Goal: Information Seeking & Learning: Learn about a topic

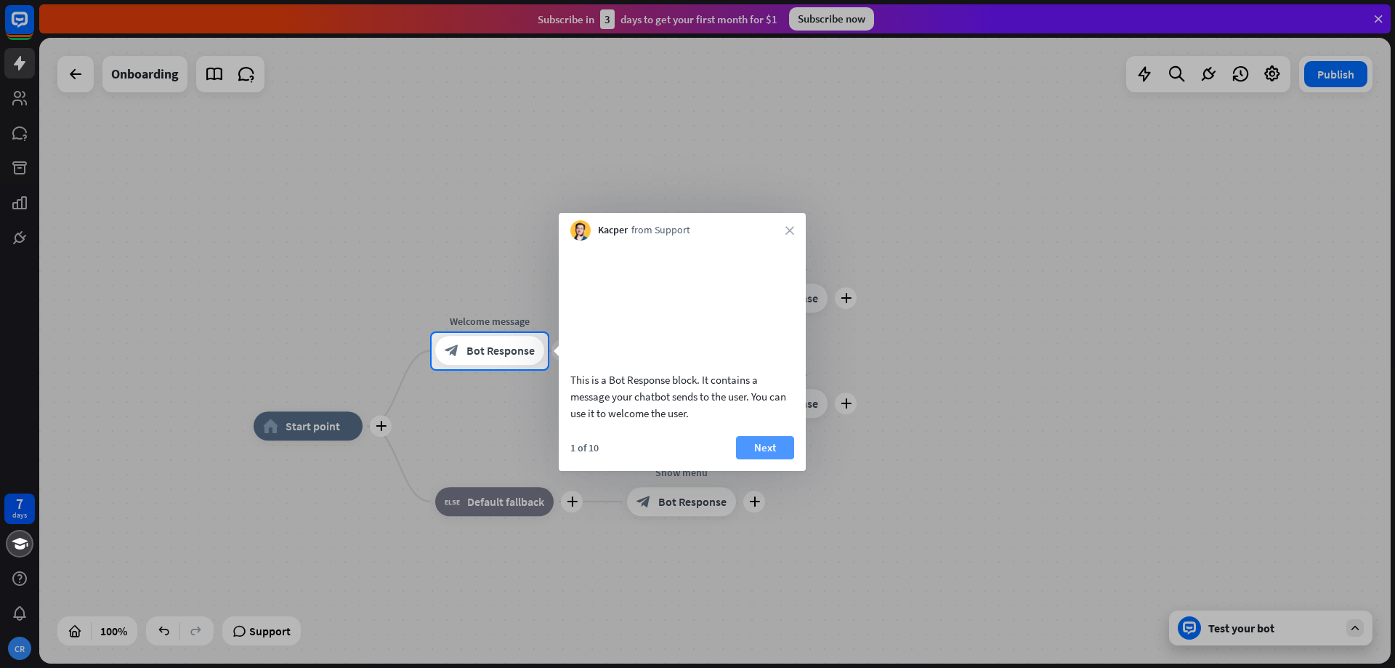
click at [765, 459] on button "Next" at bounding box center [765, 447] width 58 height 23
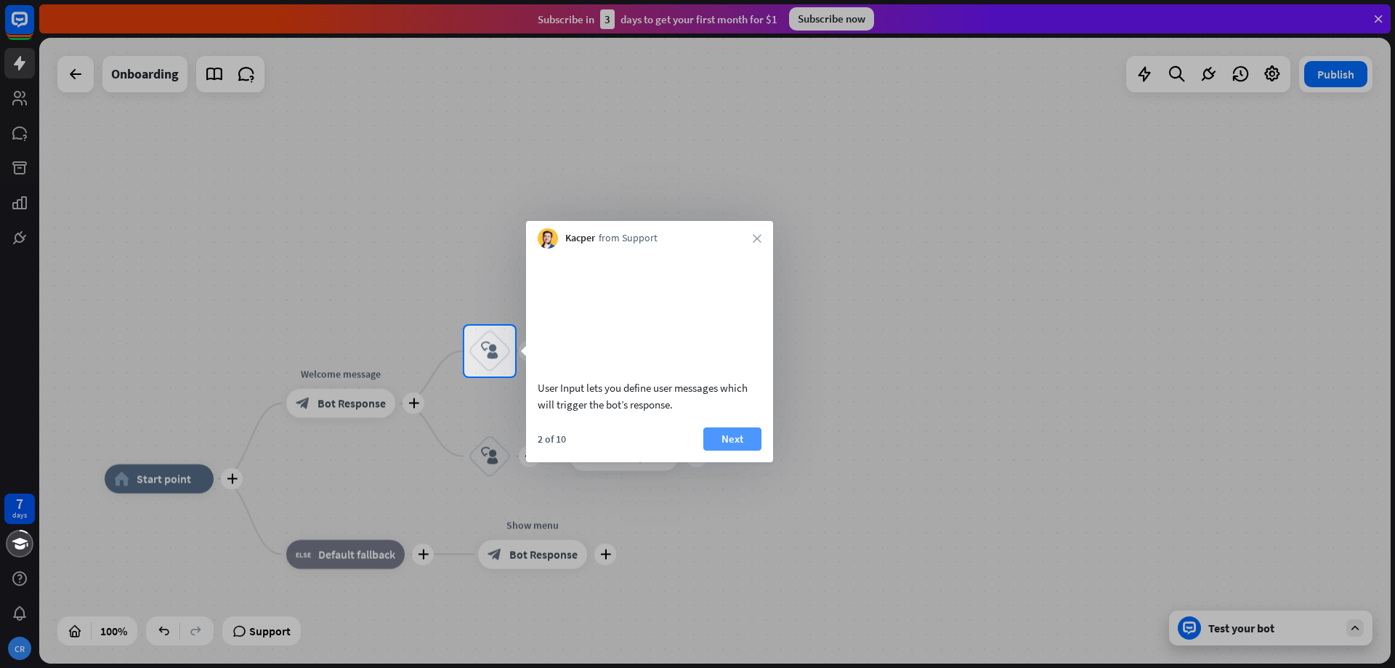
click at [748, 448] on button "Next" at bounding box center [732, 438] width 58 height 23
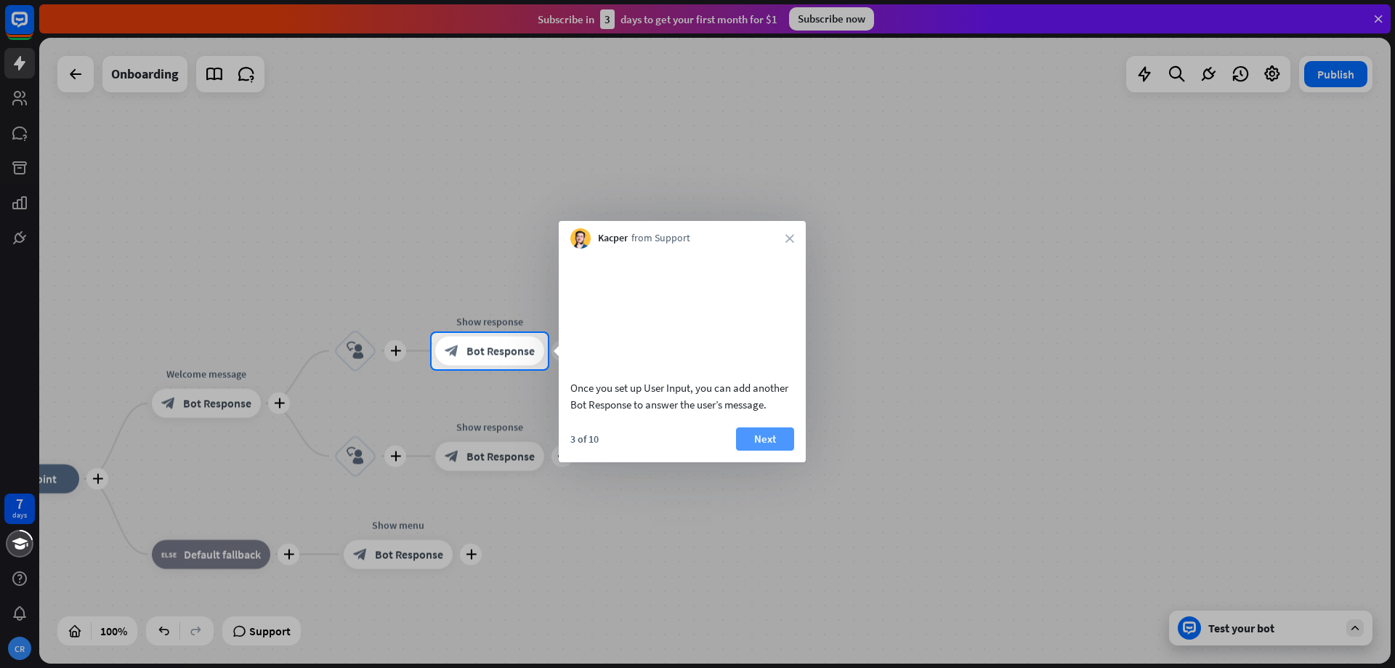
click at [776, 450] on button "Next" at bounding box center [765, 438] width 58 height 23
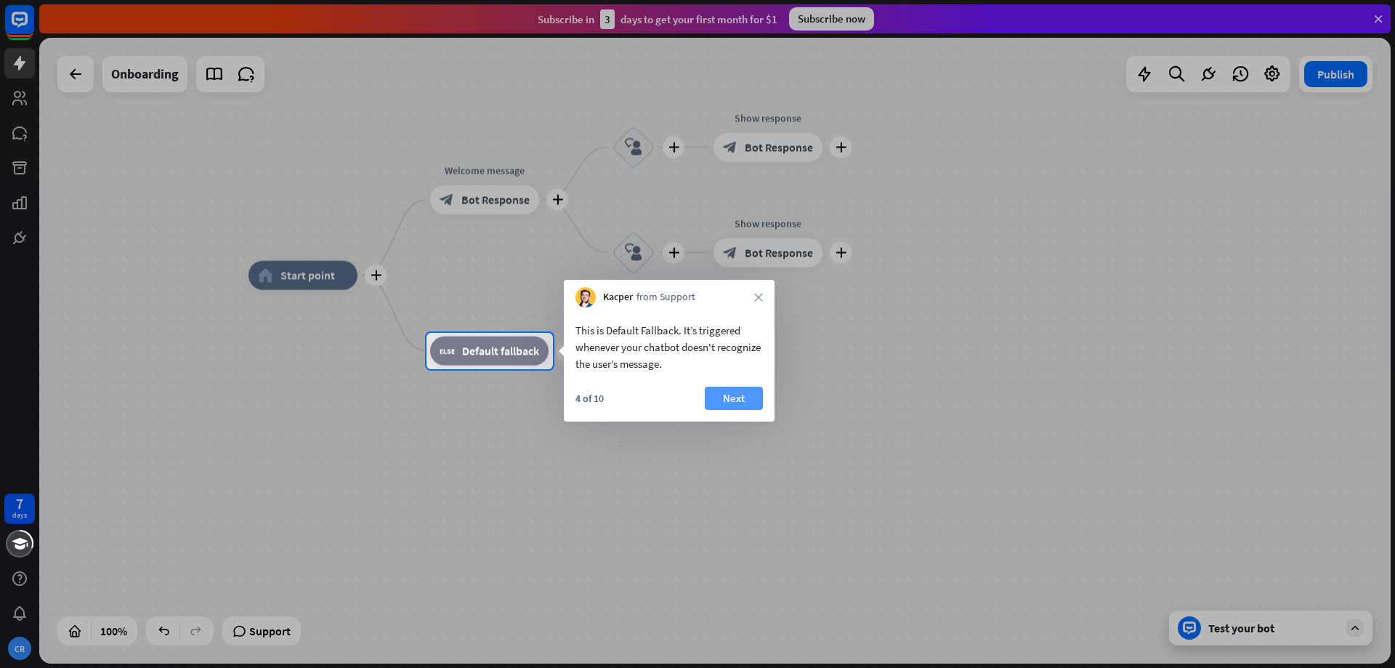
click at [739, 388] on button "Next" at bounding box center [734, 398] width 58 height 23
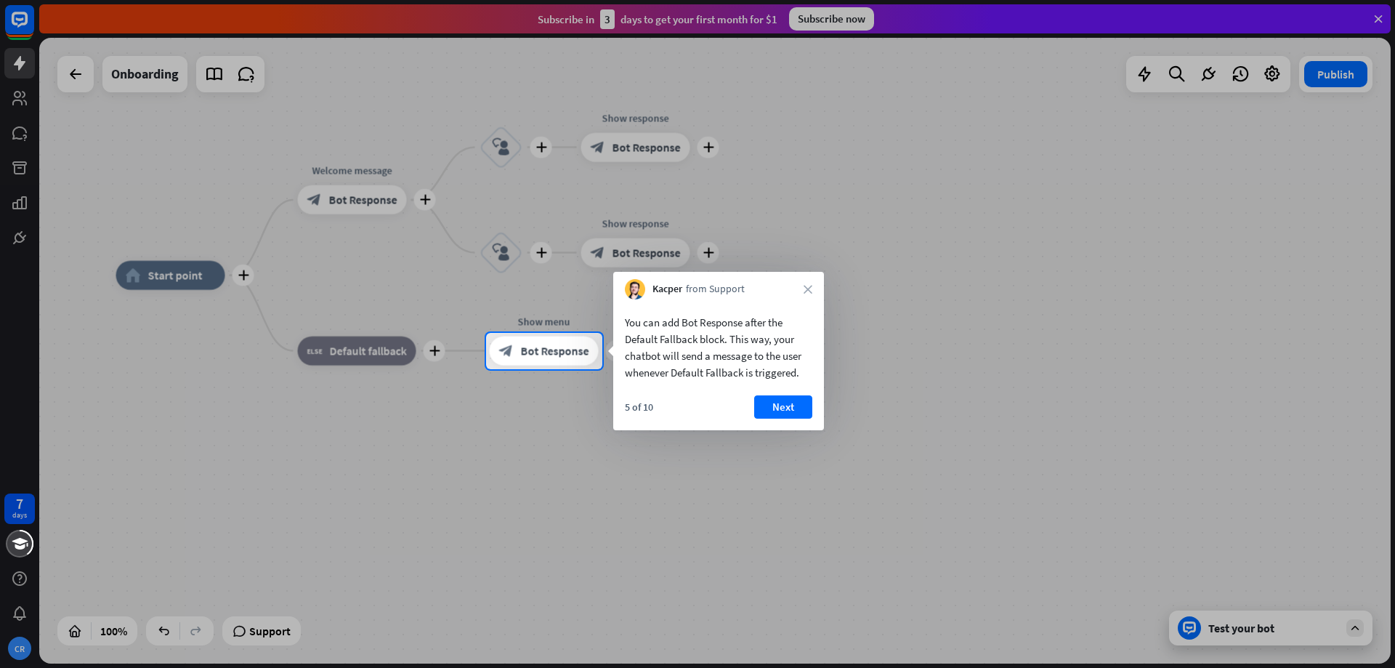
click at [739, 388] on div "You can add Bot Response after the Default Fallback block. This way, your chatb…" at bounding box center [718, 364] width 211 height 131
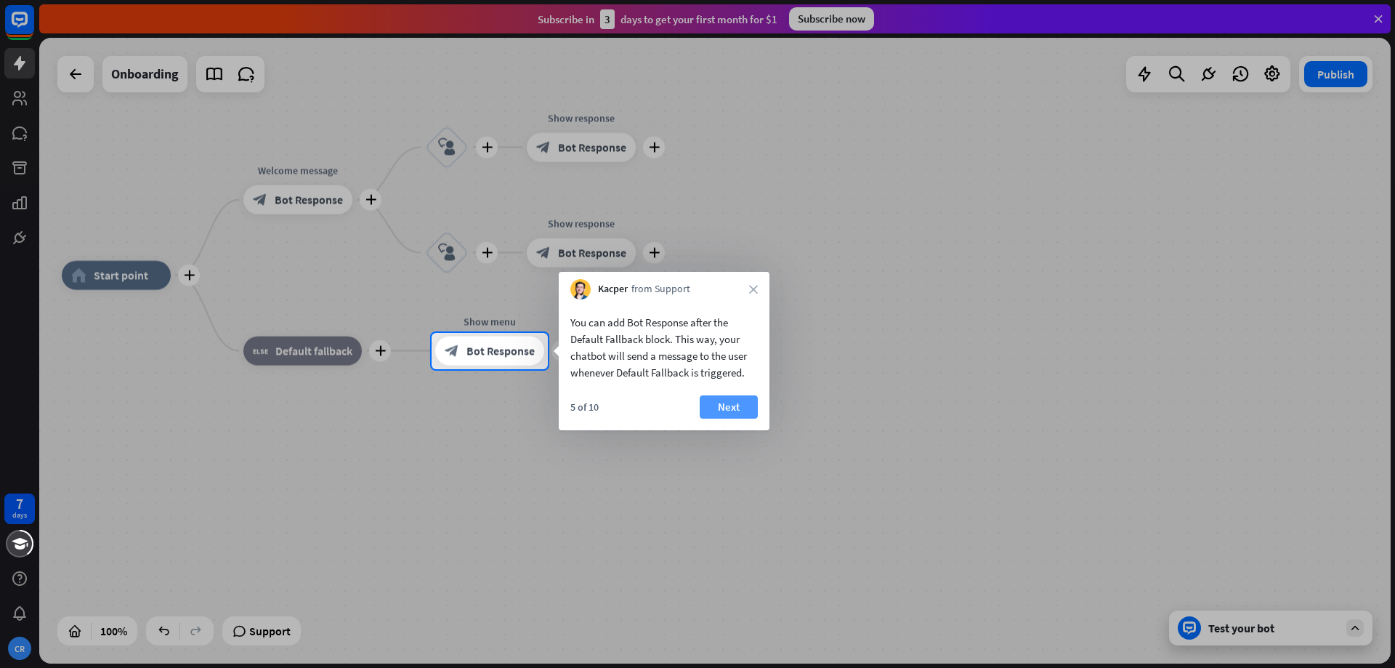
click at [741, 408] on button "Next" at bounding box center [729, 406] width 58 height 23
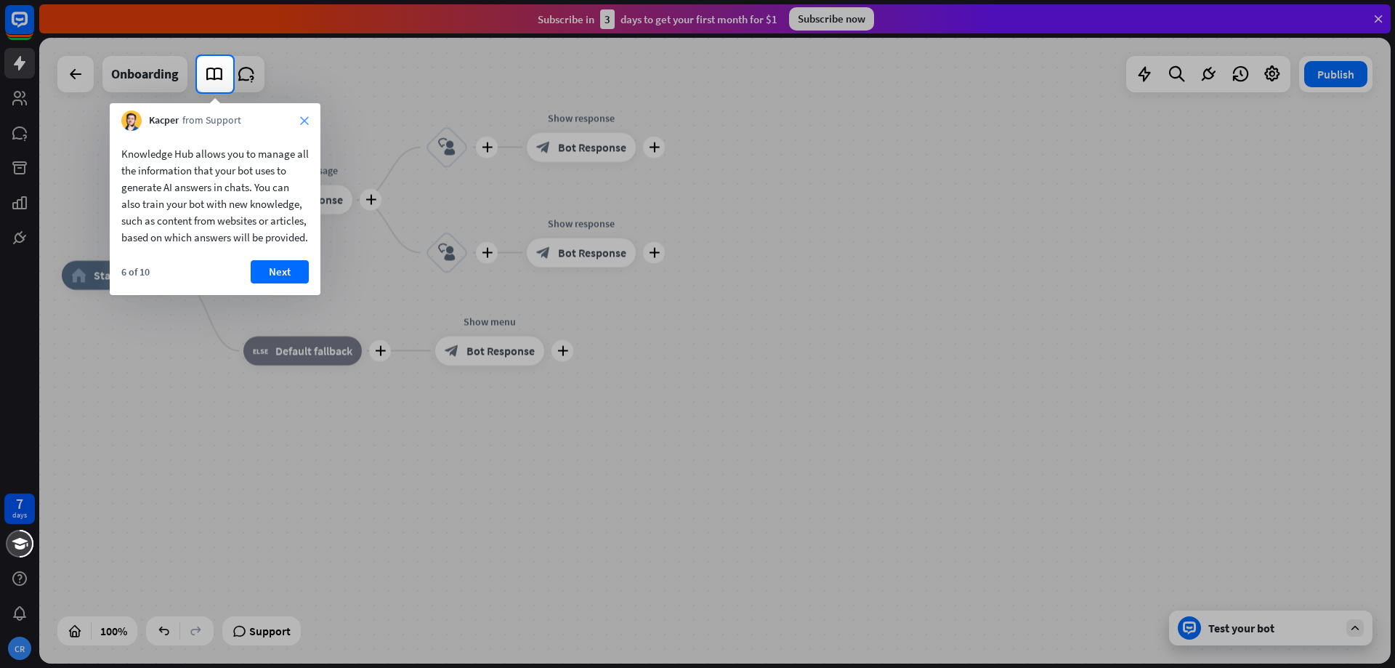
click at [307, 123] on icon "close" at bounding box center [304, 120] width 9 height 9
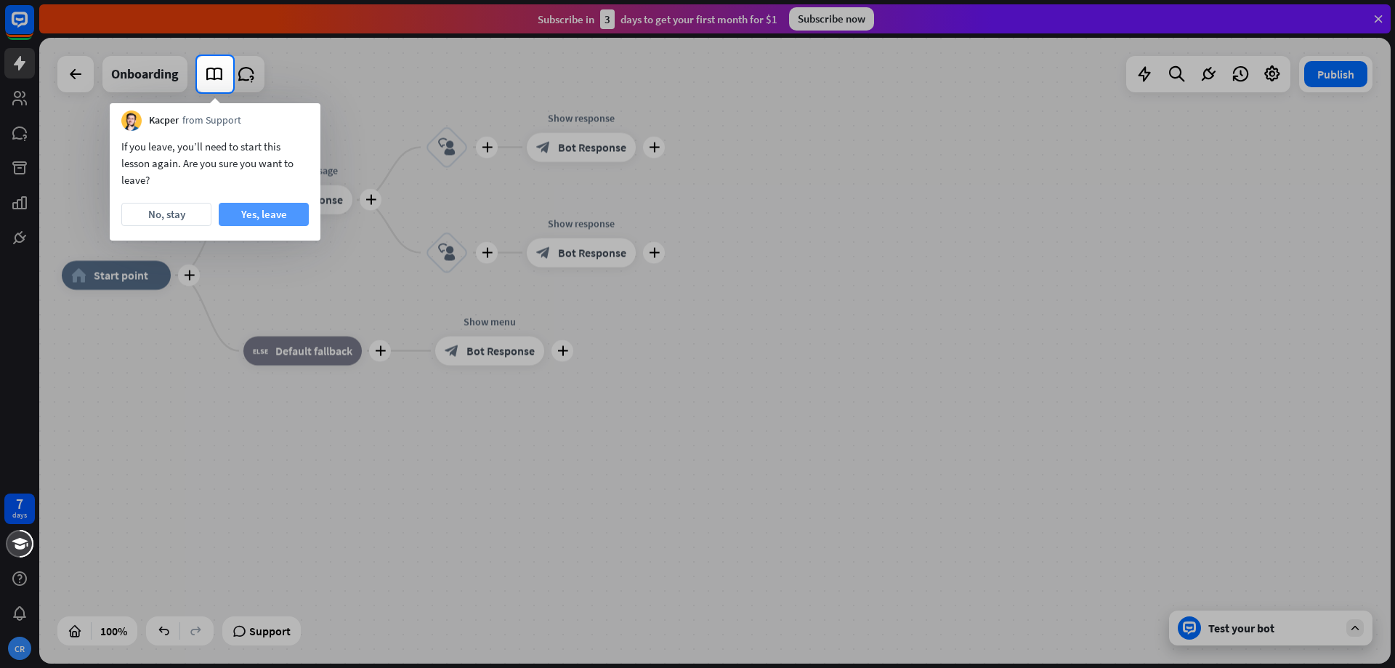
click at [257, 218] on button "Yes, leave" at bounding box center [264, 214] width 90 height 23
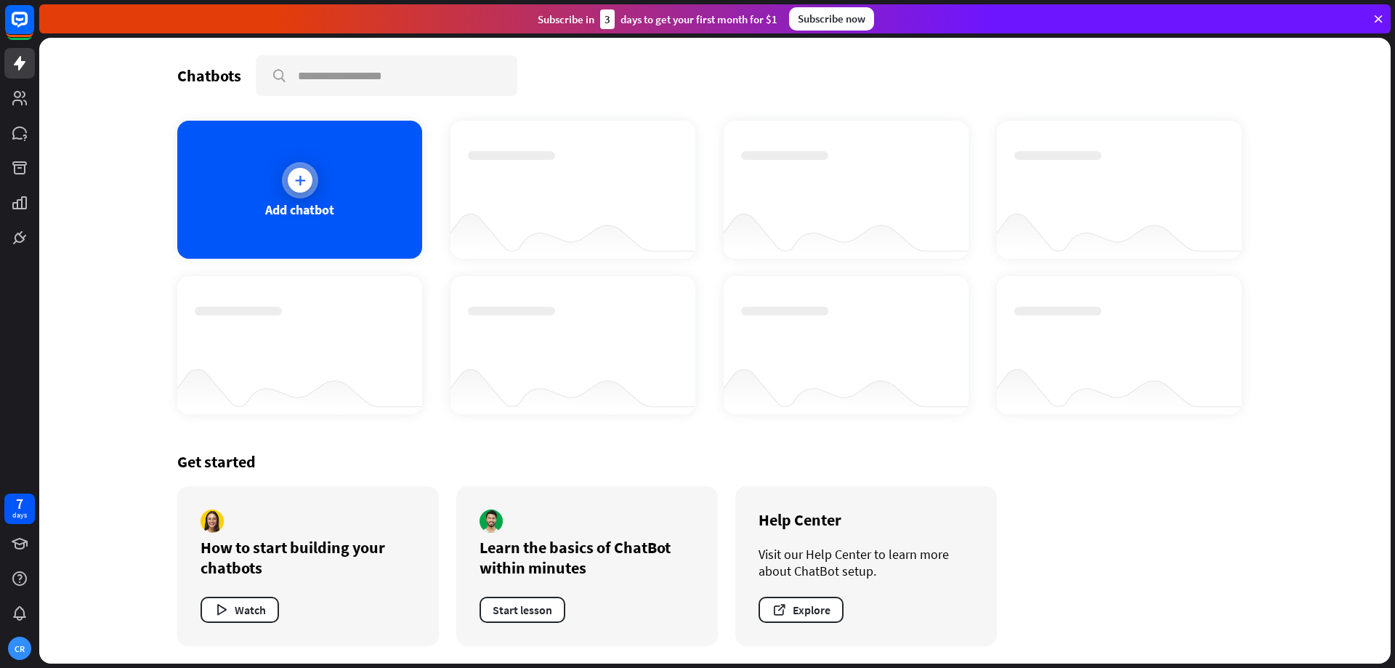
click at [331, 160] on div "Add chatbot" at bounding box center [299, 190] width 245 height 138
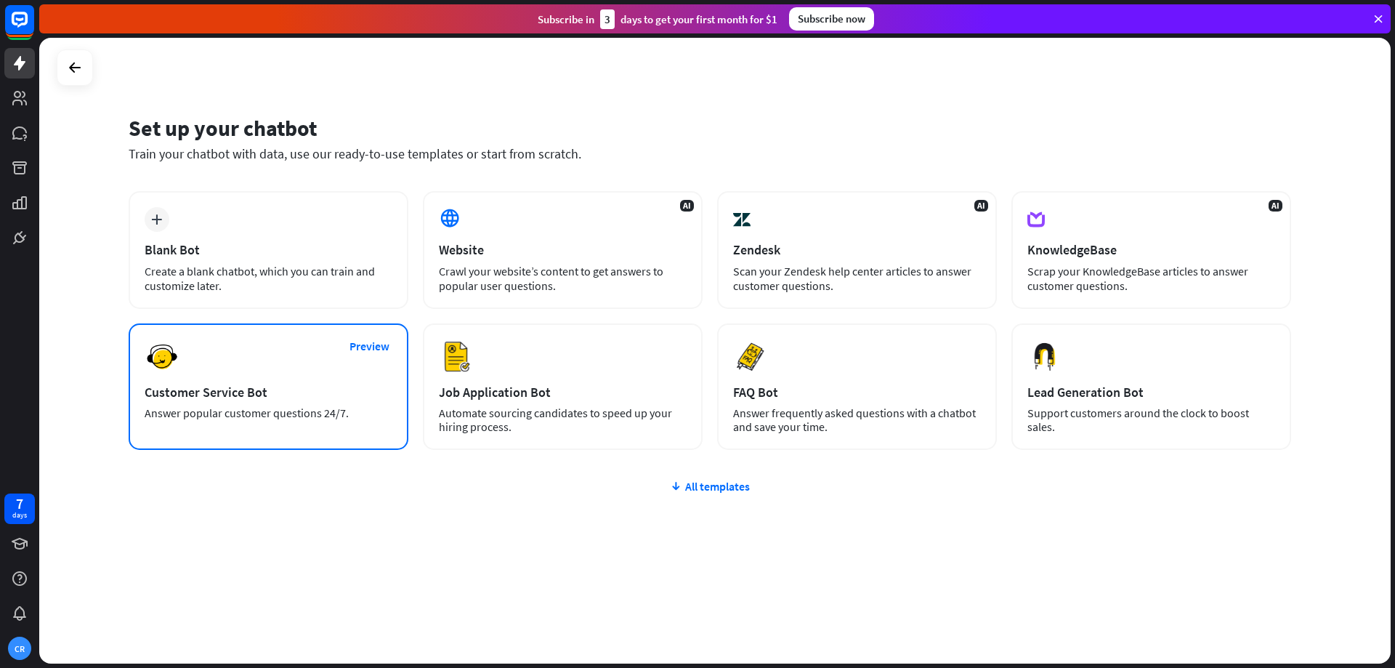
click at [321, 373] on div "Preview Customer Service Bot Answer popular customer questions 24/7." at bounding box center [269, 386] width 280 height 126
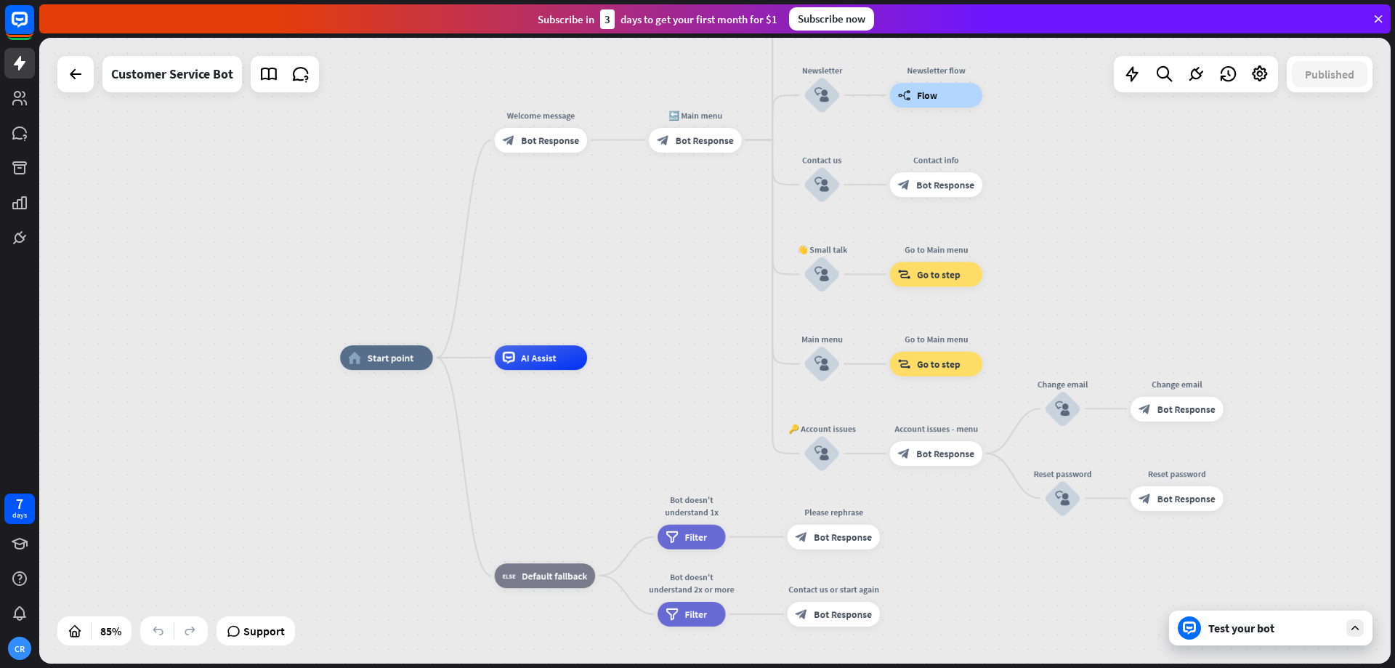
click at [817, 17] on div "Subscribe now" at bounding box center [831, 18] width 85 height 23
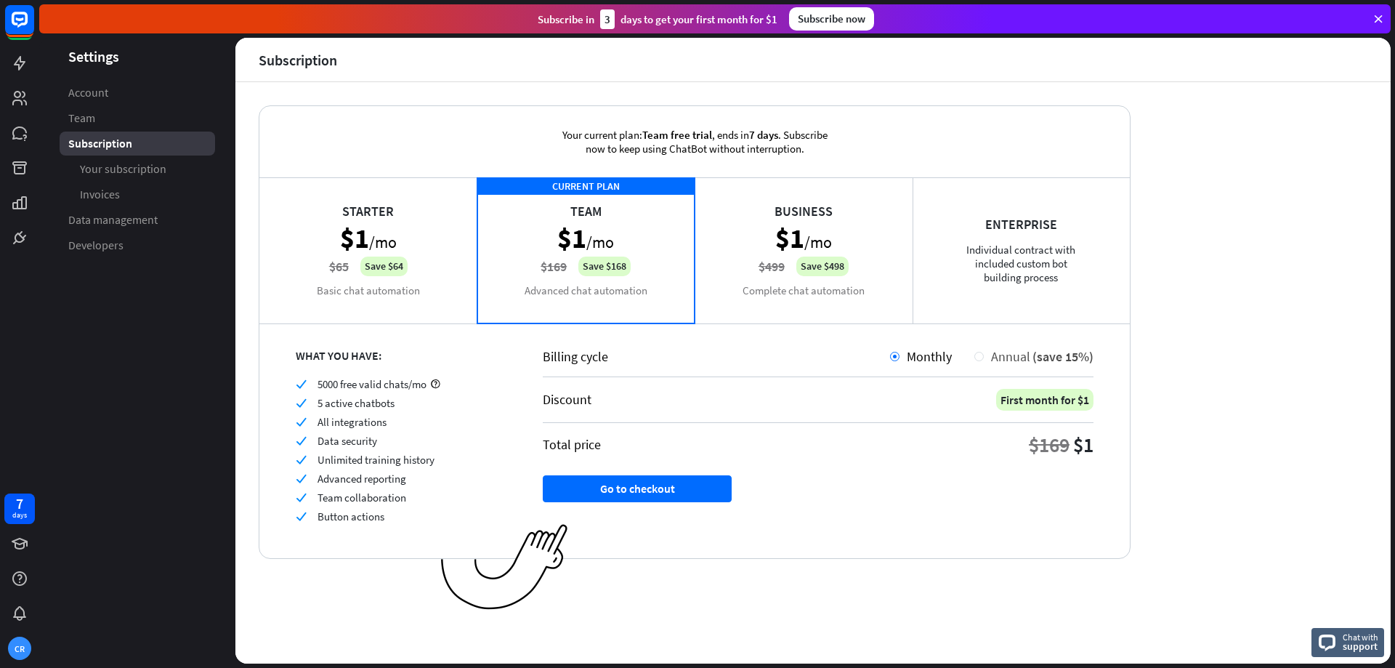
click at [981, 353] on div at bounding box center [978, 356] width 9 height 9
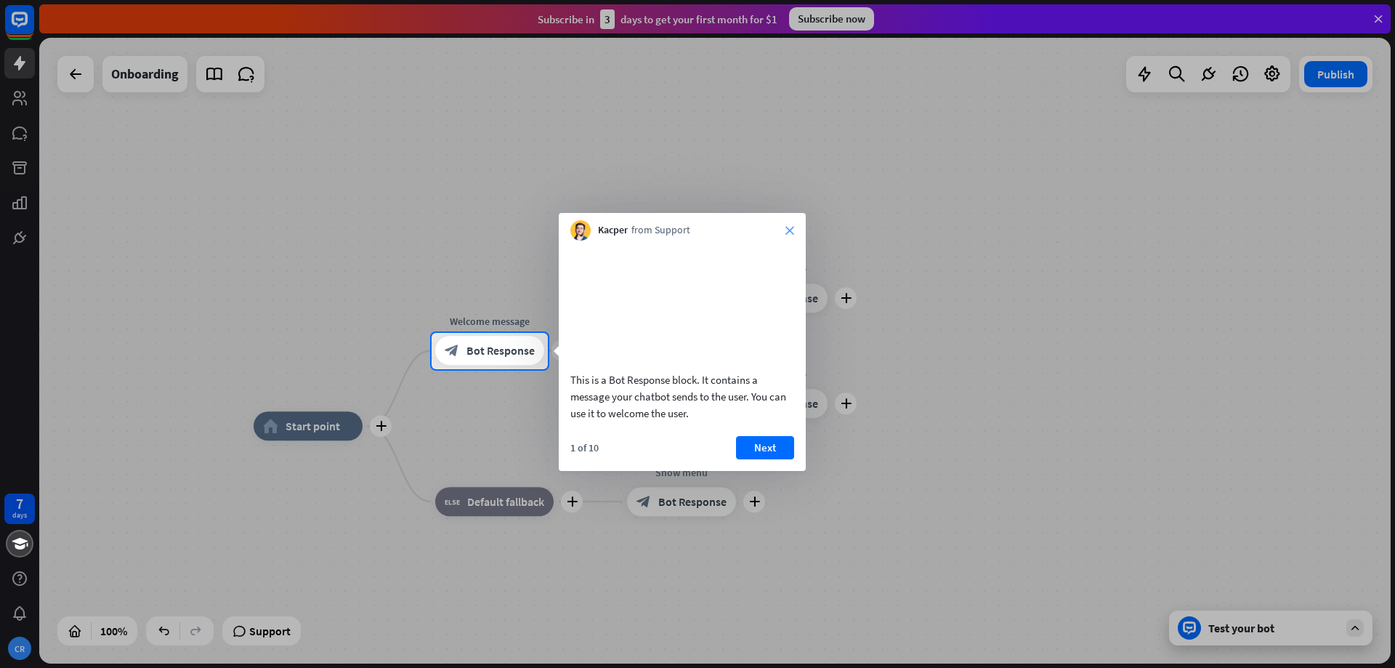
click at [793, 227] on icon "close" at bounding box center [789, 230] width 9 height 9
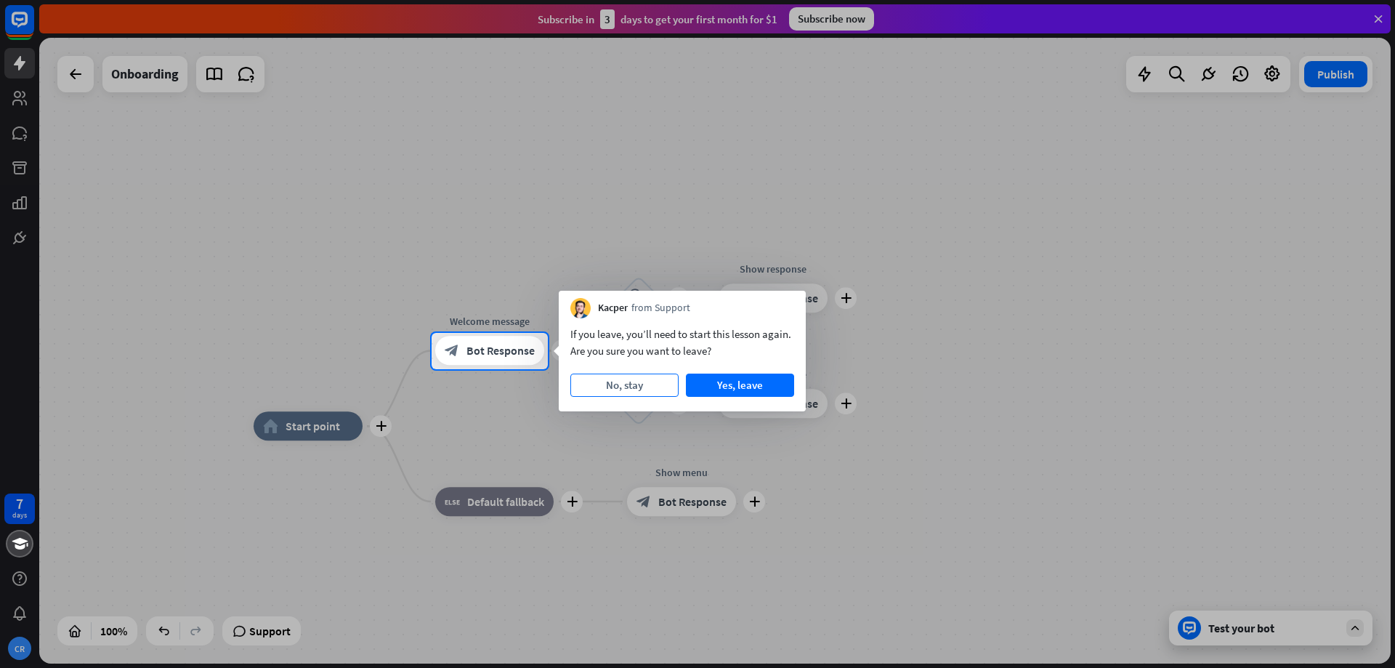
click at [660, 387] on button "No, stay" at bounding box center [624, 384] width 108 height 23
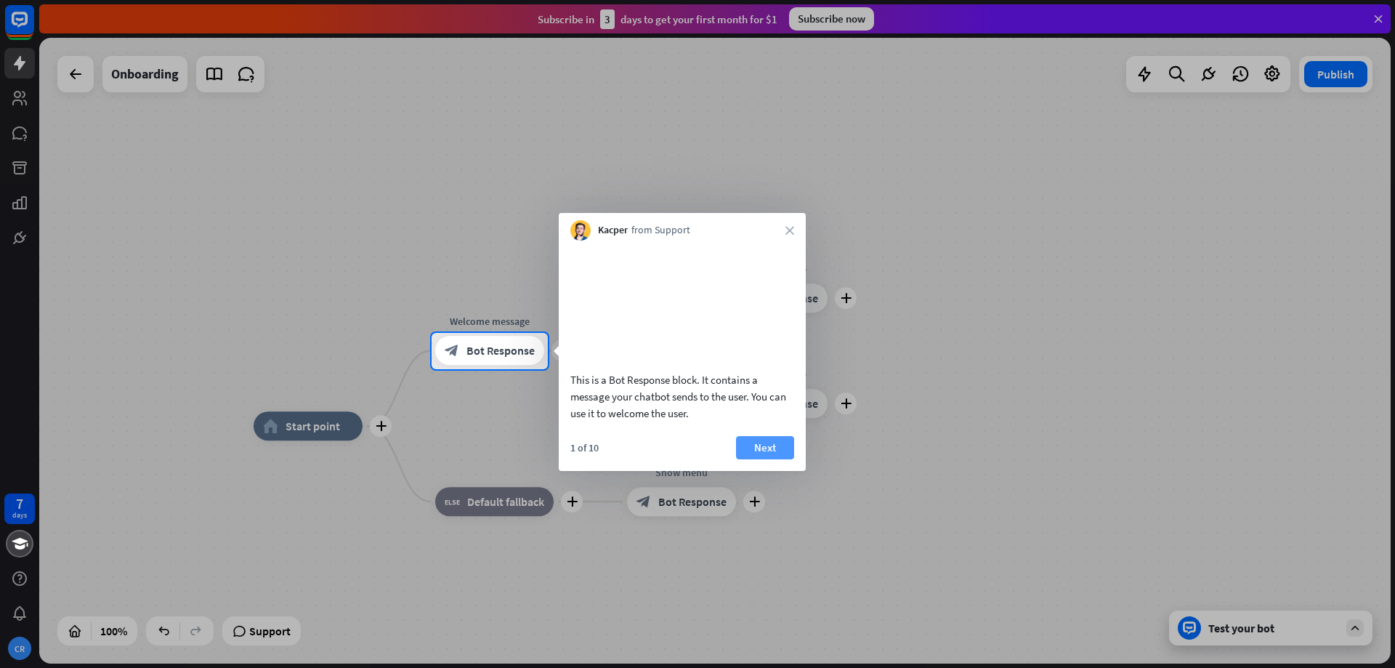
click at [764, 459] on button "Next" at bounding box center [765, 447] width 58 height 23
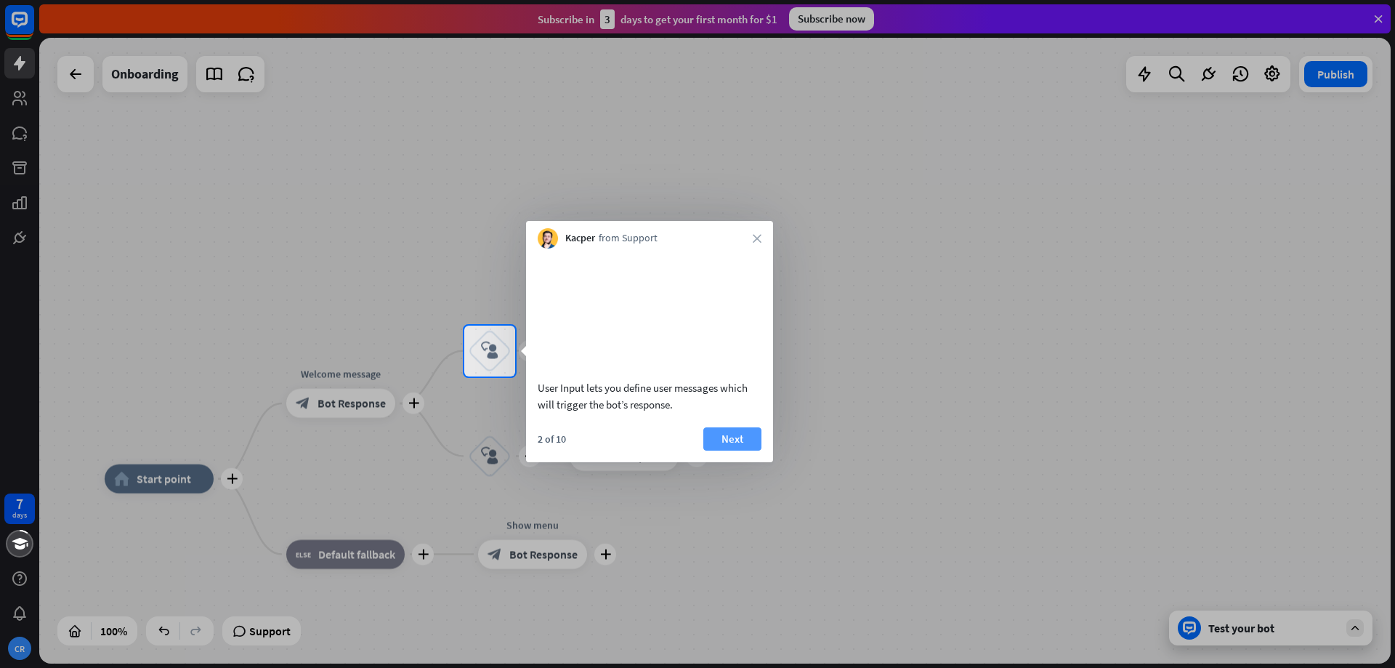
click at [736, 450] on button "Next" at bounding box center [732, 438] width 58 height 23
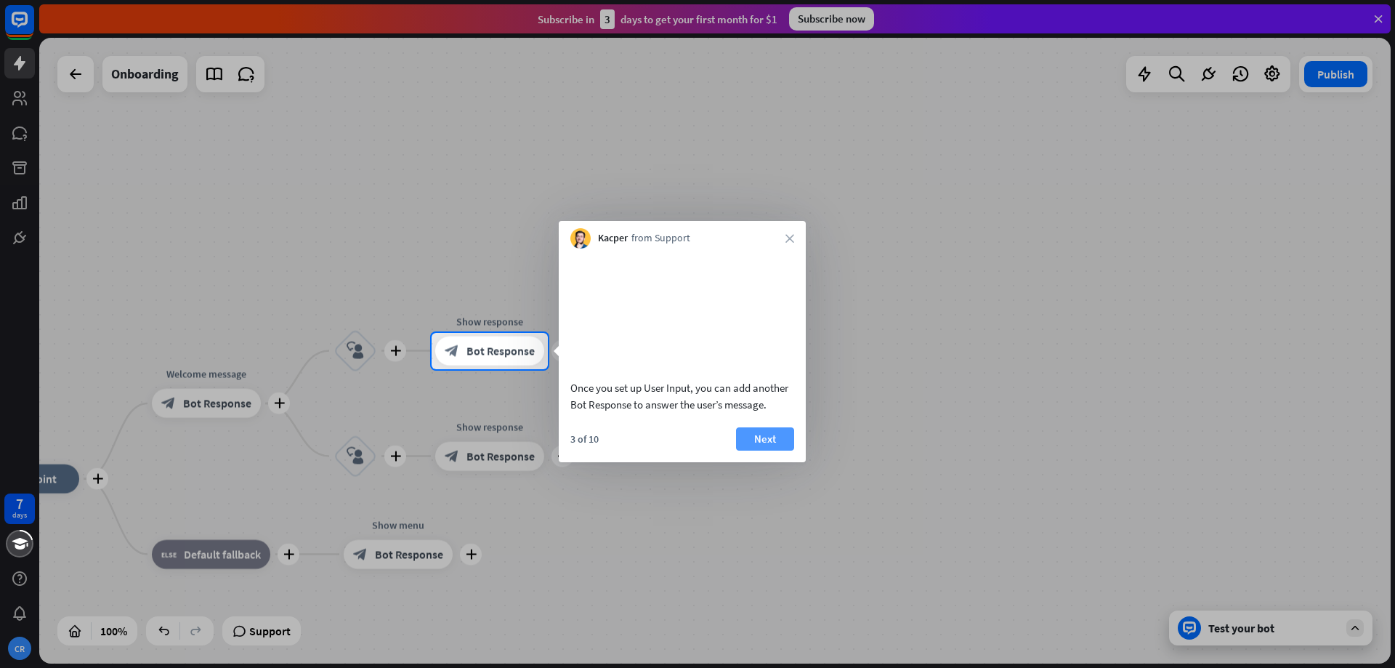
click at [766, 450] on button "Next" at bounding box center [765, 438] width 58 height 23
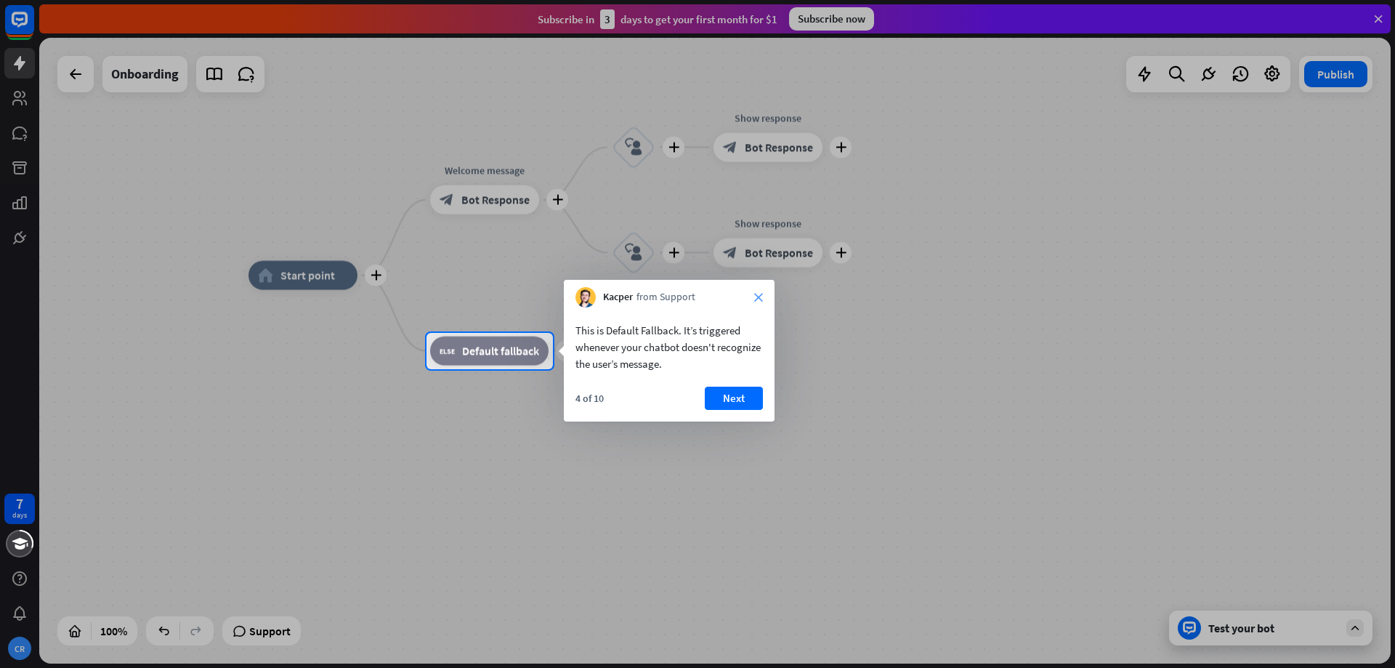
click at [761, 299] on icon "close" at bounding box center [758, 297] width 9 height 9
click at [738, 391] on button "Yes, leave" at bounding box center [718, 392] width 90 height 23
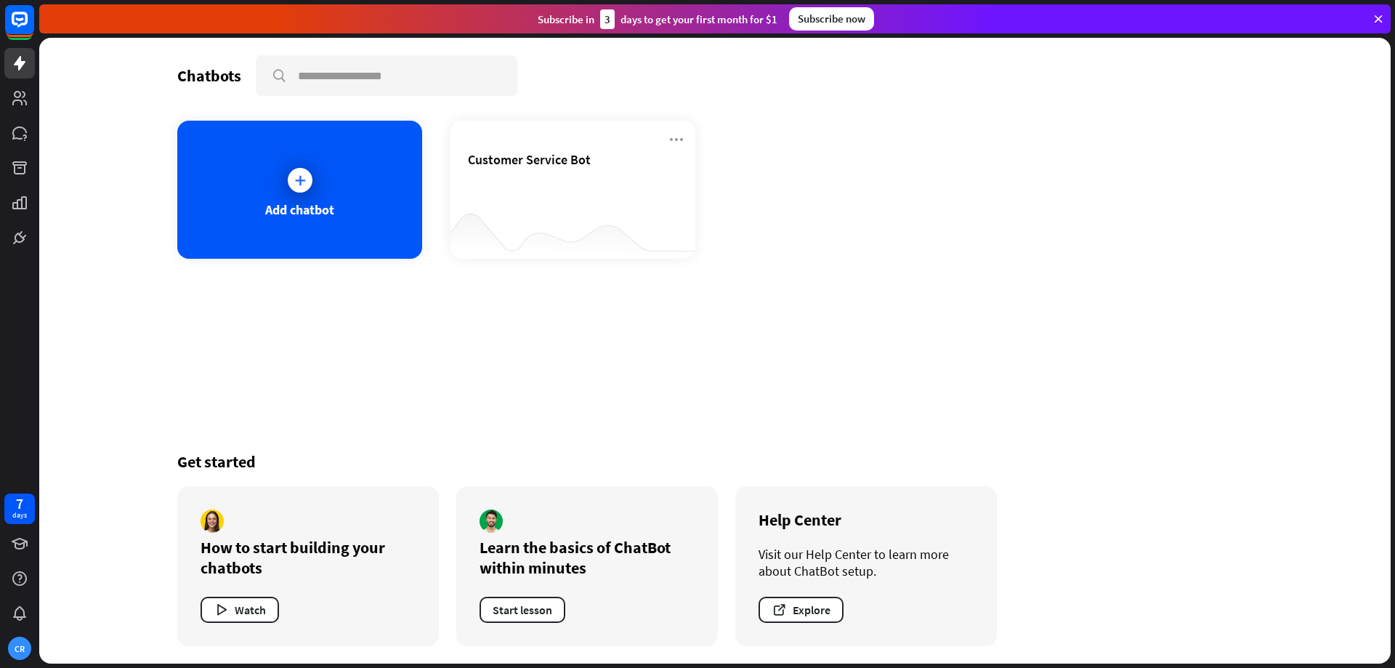
click at [1378, 15] on icon at bounding box center [1378, 18] width 13 height 13
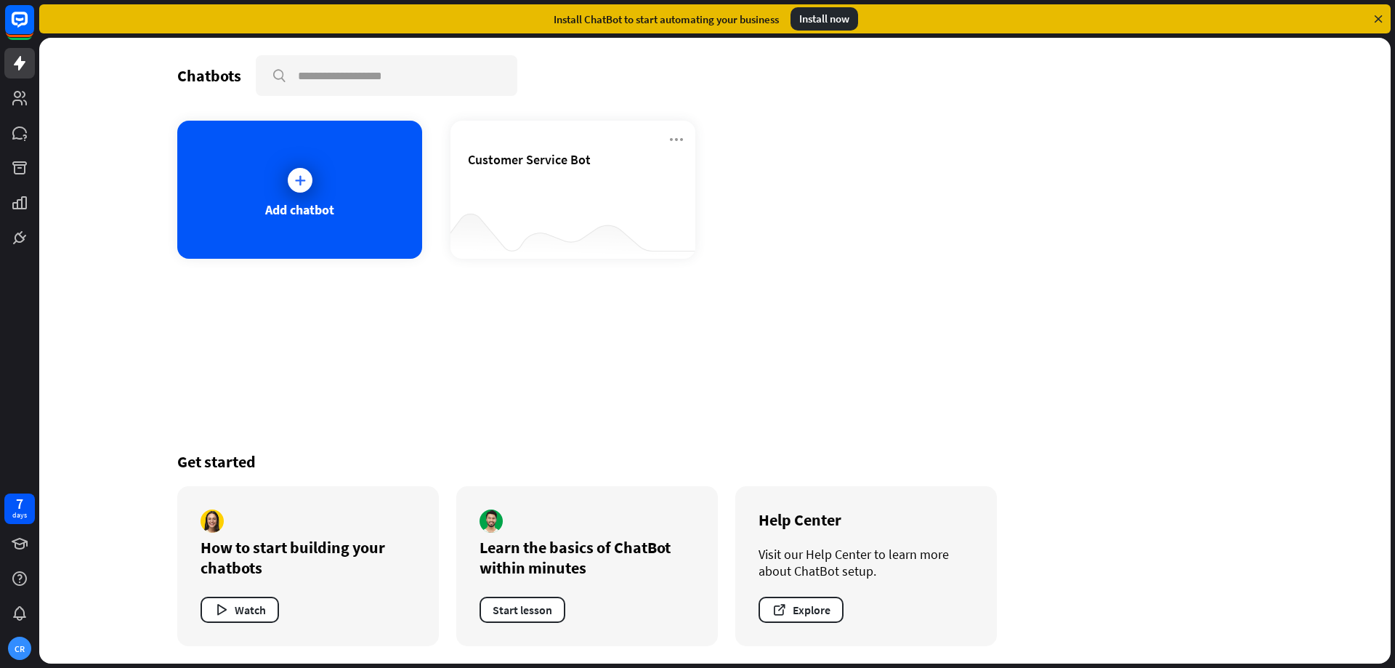
click at [1381, 16] on icon at bounding box center [1378, 18] width 13 height 13
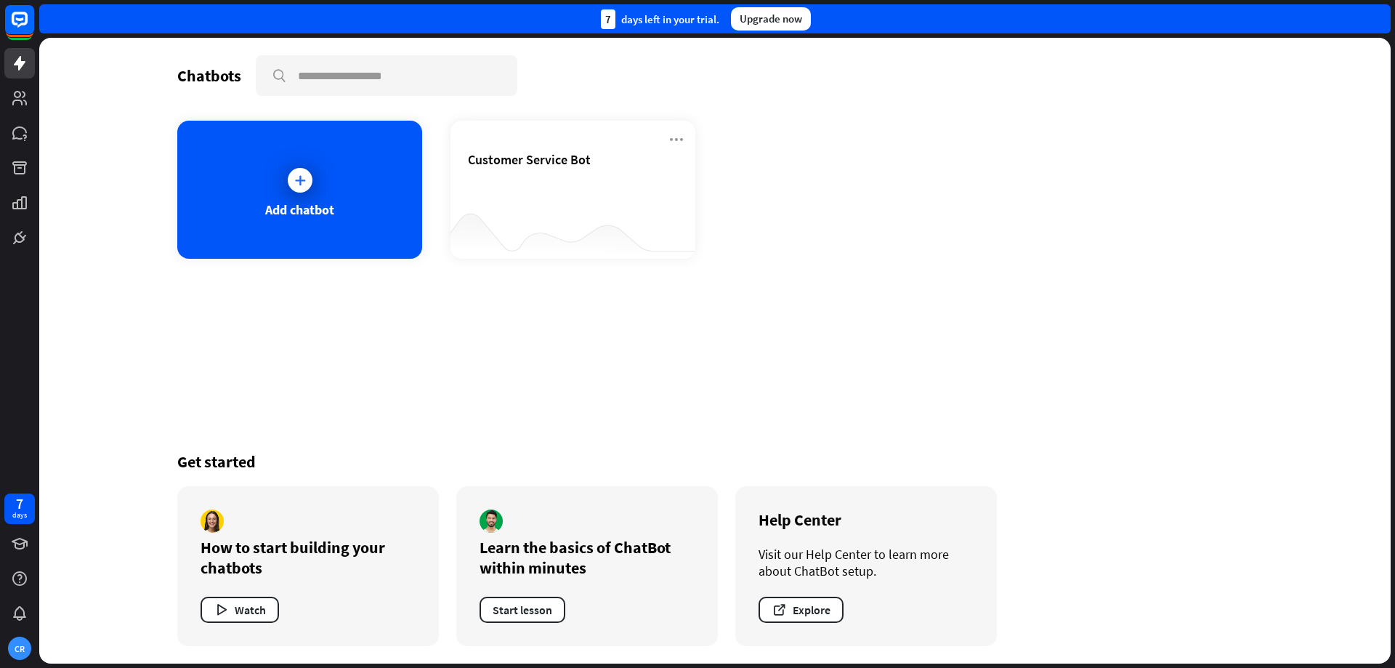
click at [1380, 16] on div "7 days left in your trial. Upgrade now" at bounding box center [714, 18] width 1351 height 29
drag, startPoint x: 700, startPoint y: 16, endPoint x: 692, endPoint y: 17, distance: 8.7
click at [700, 15] on div "7 days left in your trial." at bounding box center [660, 19] width 118 height 20
click at [705, 29] on div "7 days left in your trial. Upgrade now" at bounding box center [714, 18] width 1351 height 29
